Goal: Information Seeking & Learning: Stay updated

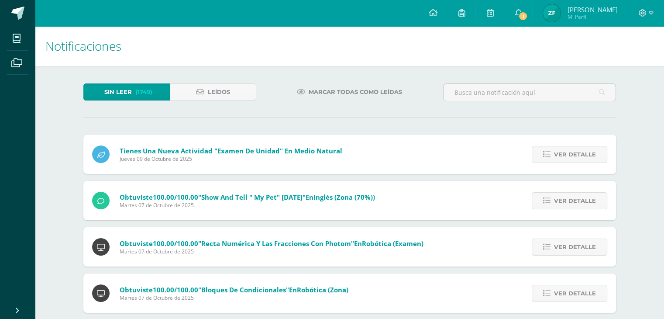
click at [251, 156] on span "Jueves 09 de Octubre de 2025" at bounding box center [231, 158] width 223 height 7
click at [206, 155] on span "Jueves 09 de Octubre de 2025" at bounding box center [231, 158] width 223 height 7
click at [528, 13] on span "1" at bounding box center [523, 16] width 10 height 10
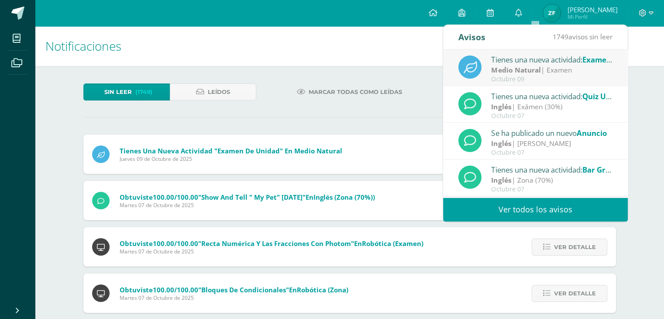
click at [521, 66] on strong "Medio Natural" at bounding box center [515, 70] width 49 height 10
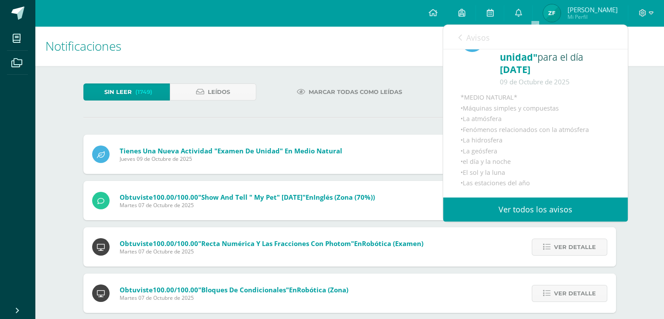
scroll to position [42, 0]
click at [468, 215] on link "Ver todos los avisos" at bounding box center [535, 209] width 185 height 24
click at [507, 210] on link "Ver todos los avisos" at bounding box center [535, 209] width 185 height 24
